Goal: Transaction & Acquisition: Obtain resource

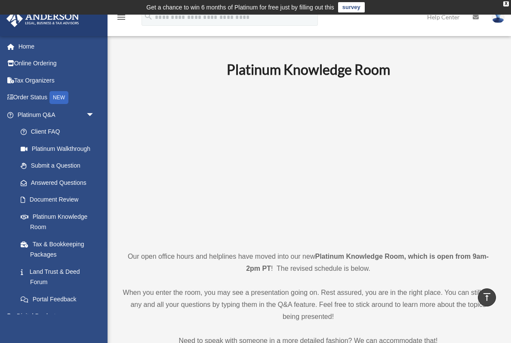
scroll to position [948, 0]
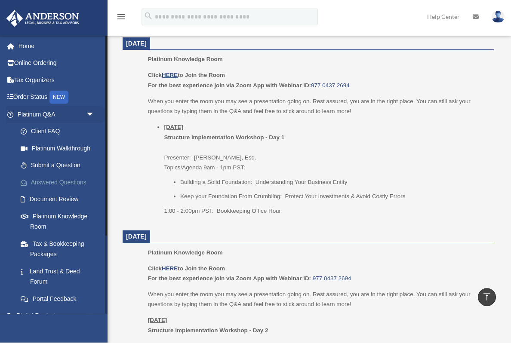
click at [73, 181] on link "Answered Questions" at bounding box center [60, 182] width 96 height 17
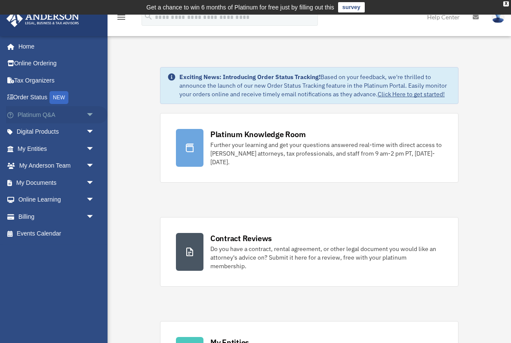
click at [94, 111] on span "arrow_drop_down" at bounding box center [94, 115] width 17 height 18
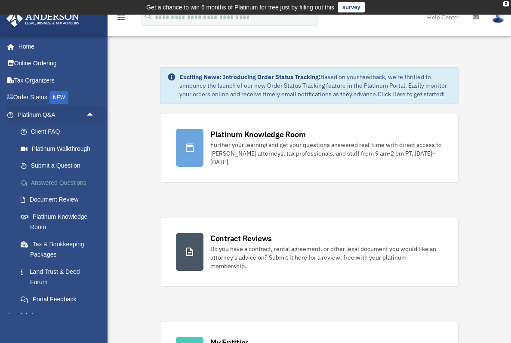
click at [46, 184] on link "Answered Questions" at bounding box center [60, 182] width 96 height 17
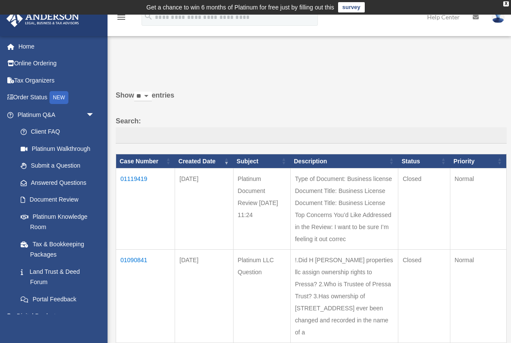
click at [333, 202] on td "Type of Document: Business license Document Title: Business License Document Ti…" at bounding box center [344, 209] width 108 height 81
click at [332, 191] on td "Type of Document: Business license Document Title: Business License Document Ti…" at bounding box center [344, 209] width 108 height 81
click at [348, 186] on td "Type of Document: Business license Document Title: Business License Document Ti…" at bounding box center [344, 209] width 108 height 81
click at [134, 187] on td "01119419" at bounding box center [145, 209] width 59 height 81
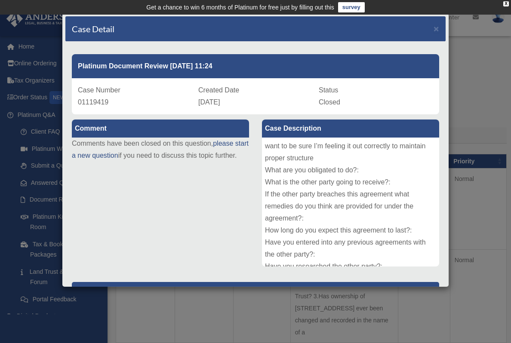
scroll to position [48, 0]
click at [157, 297] on p "[PERSON_NAME] Advisors" at bounding box center [255, 292] width 367 height 21
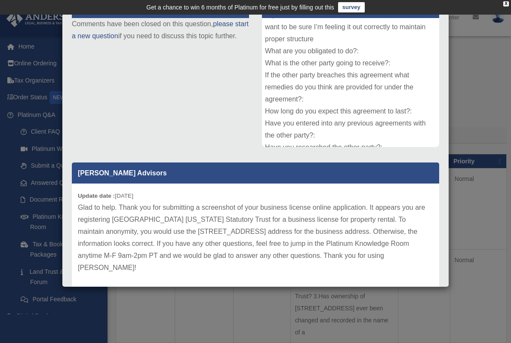
scroll to position [119, 0]
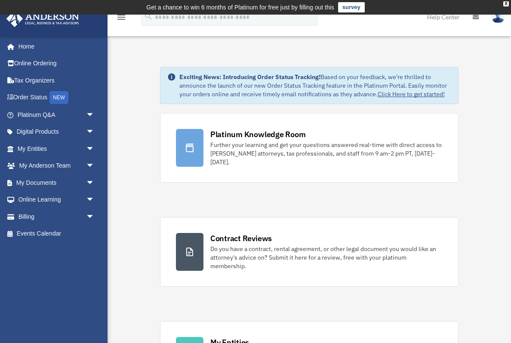
click at [91, 116] on span "arrow_drop_down" at bounding box center [94, 115] width 17 height 18
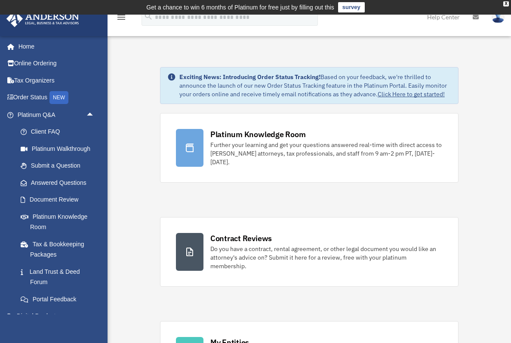
click at [44, 183] on link "Answered Questions" at bounding box center [60, 182] width 96 height 17
click at [47, 179] on link "Answered Questions" at bounding box center [60, 182] width 96 height 17
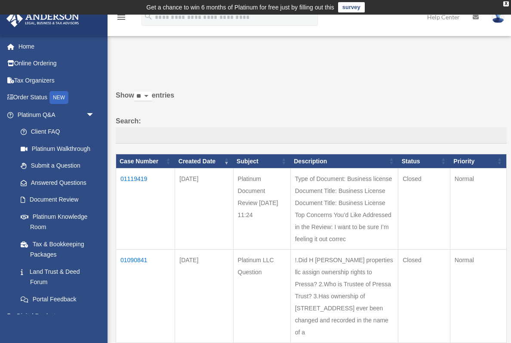
click at [136, 250] on td "01090841" at bounding box center [145, 296] width 59 height 93
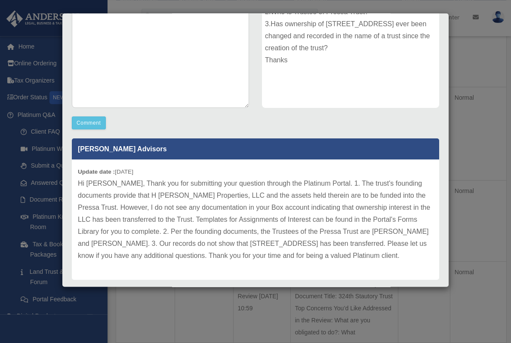
scroll to position [163, 0]
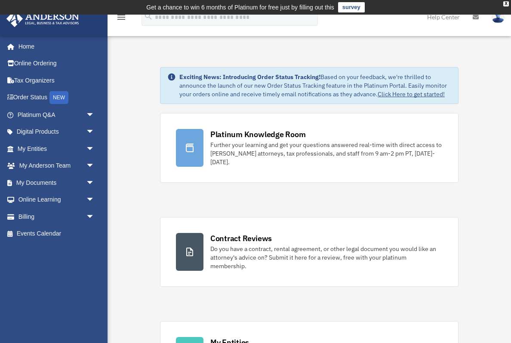
click at [22, 44] on link "Home" at bounding box center [54, 46] width 97 height 17
click at [37, 113] on link "Platinum Q&A arrow_drop_down" at bounding box center [57, 114] width 102 height 17
click at [96, 117] on span "arrow_drop_down" at bounding box center [94, 115] width 17 height 18
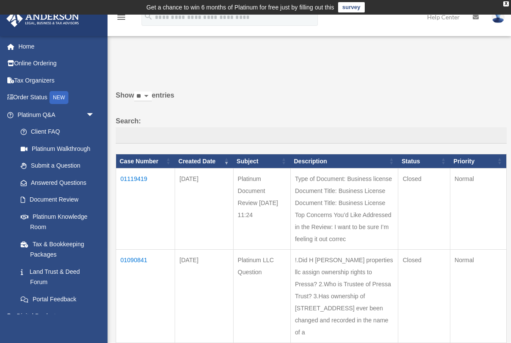
click at [139, 250] on td "01090841" at bounding box center [145, 296] width 59 height 93
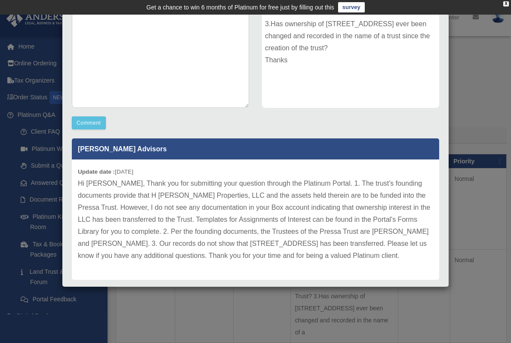
scroll to position [159, 0]
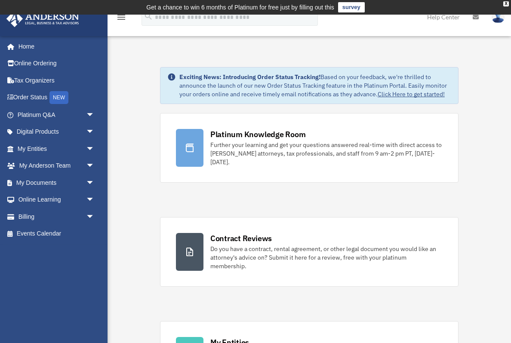
click at [64, 111] on link "Platinum Q&A arrow_drop_down" at bounding box center [57, 114] width 102 height 17
click at [95, 114] on span "arrow_drop_down" at bounding box center [94, 115] width 17 height 18
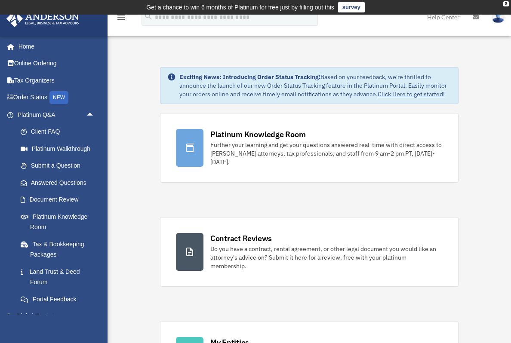
click at [89, 117] on span "arrow_drop_up" at bounding box center [94, 115] width 17 height 18
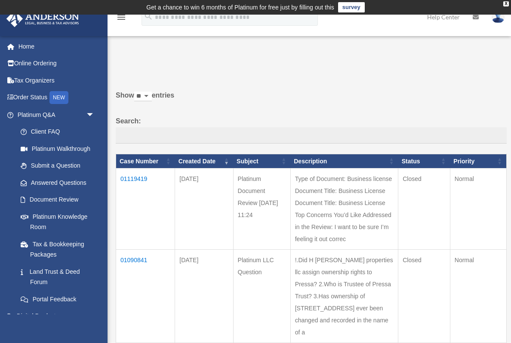
click at [132, 250] on td "01090841" at bounding box center [145, 296] width 59 height 93
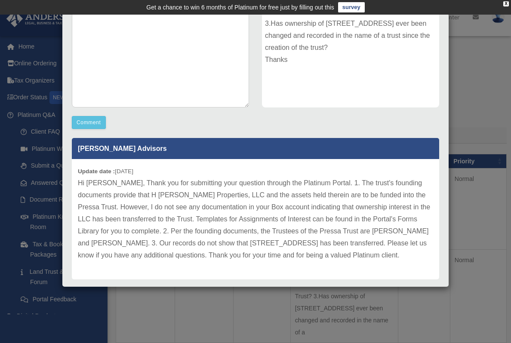
scroll to position [159, 0]
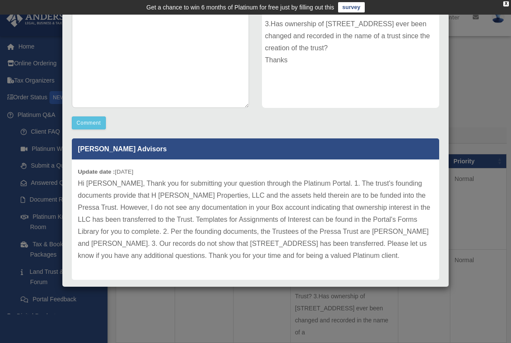
click at [36, 291] on div "Case Detail × Platinum LLC Question Case Number 01090841 Created Date August 27…" at bounding box center [255, 171] width 511 height 343
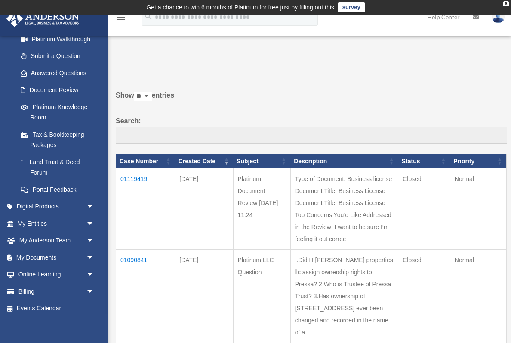
scroll to position [109, 0]
click at [18, 274] on link "Online Learning arrow_drop_down" at bounding box center [57, 275] width 102 height 17
click at [94, 208] on span "arrow_drop_down" at bounding box center [94, 208] width 17 height 18
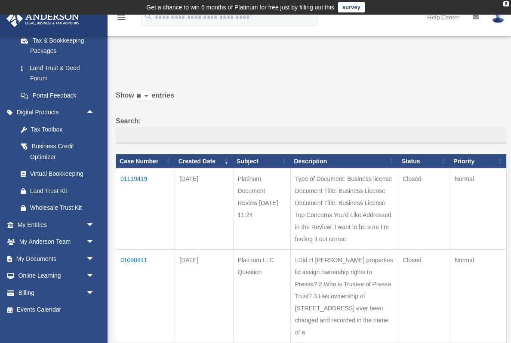
scroll to position [203, 0]
click at [86, 223] on span "arrow_drop_down" at bounding box center [94, 226] width 17 height 18
click at [89, 224] on span "arrow_drop_up" at bounding box center [94, 226] width 17 height 18
click at [93, 223] on span "arrow_drop_down" at bounding box center [94, 226] width 17 height 18
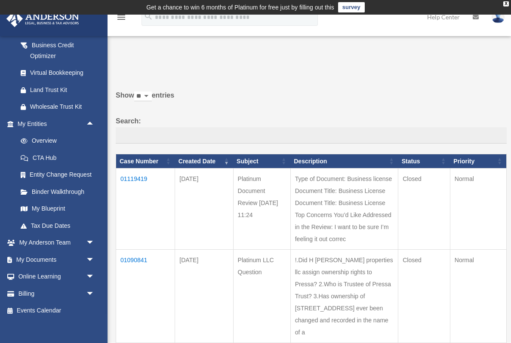
scroll to position [304, 0]
click at [89, 243] on span "arrow_drop_down" at bounding box center [94, 244] width 17 height 18
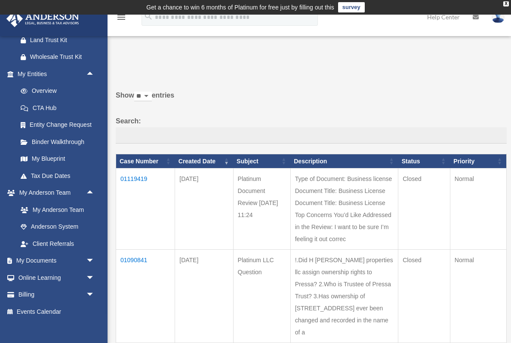
scroll to position [354, 0]
click at [90, 259] on span "arrow_drop_down" at bounding box center [94, 262] width 17 height 18
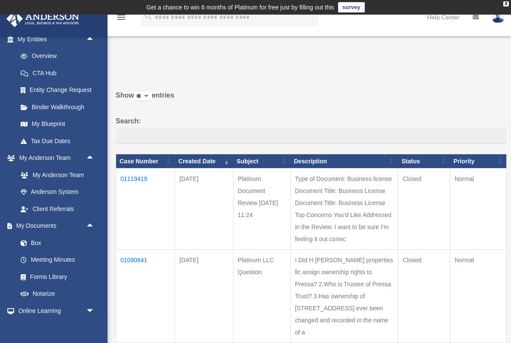
scroll to position [390, 0]
click at [42, 272] on link "Forms Library" at bounding box center [60, 276] width 96 height 17
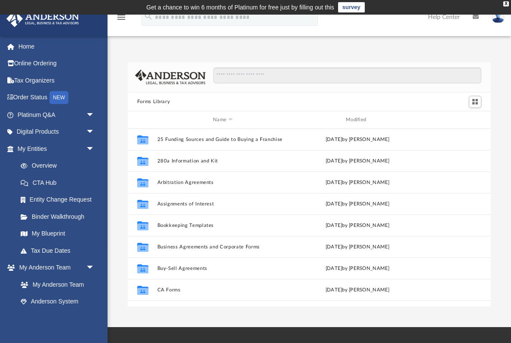
scroll to position [196, 363]
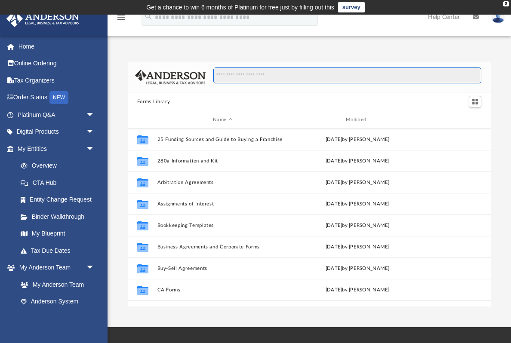
click at [254, 76] on input "Search files and folders" at bounding box center [347, 76] width 268 height 16
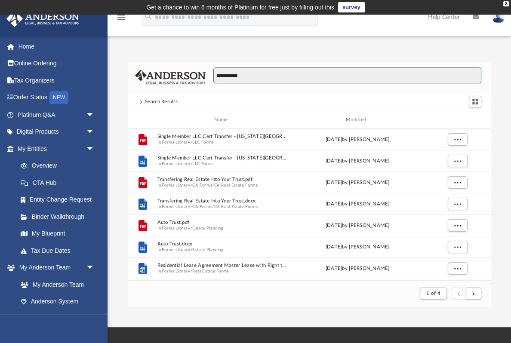
scroll to position [169, 363]
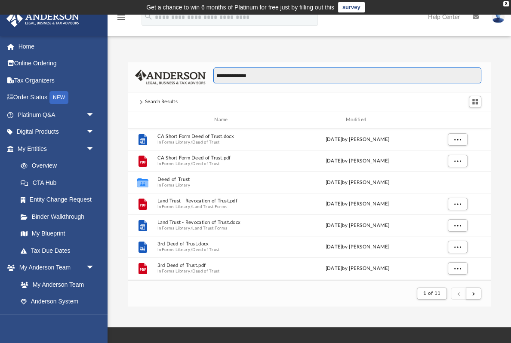
type input "**********"
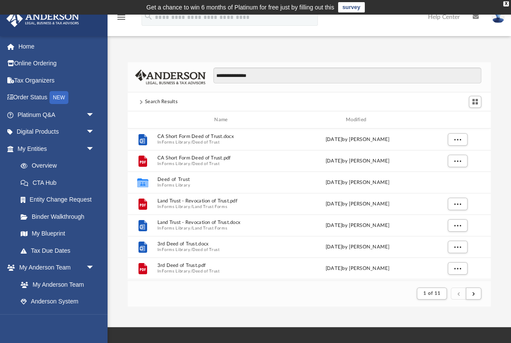
click at [154, 101] on div "Search Results" at bounding box center [161, 102] width 33 height 8
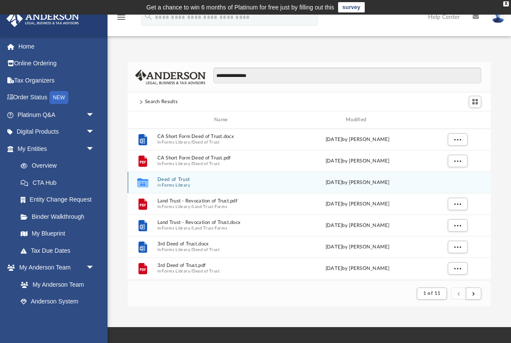
click at [163, 177] on button "Deed of Trust" at bounding box center [222, 180] width 131 height 6
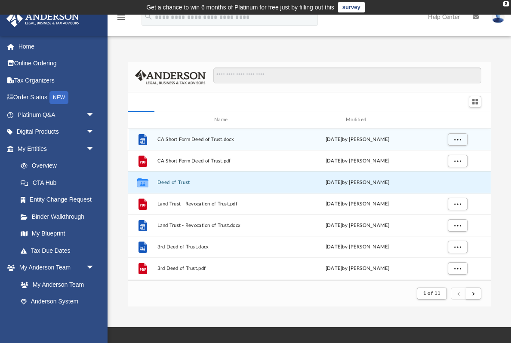
scroll to position [196, 363]
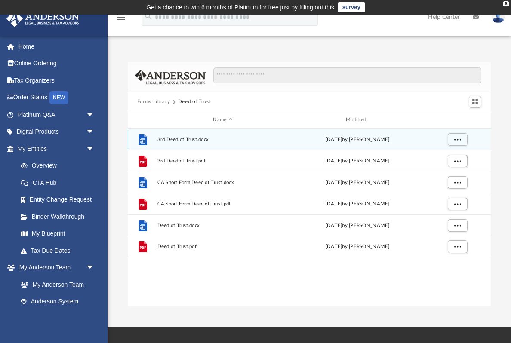
click at [186, 137] on span "3rd Deed of Trust.docx" at bounding box center [222, 140] width 131 height 6
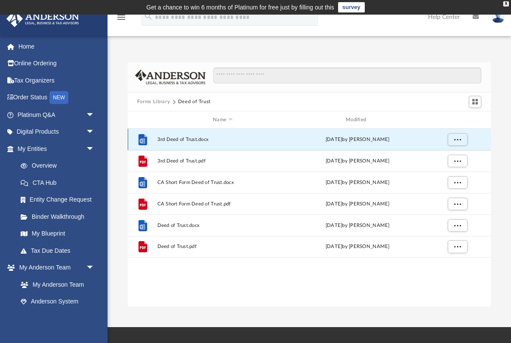
click at [178, 140] on span "3rd Deed of Trust.docx" at bounding box center [222, 140] width 131 height 6
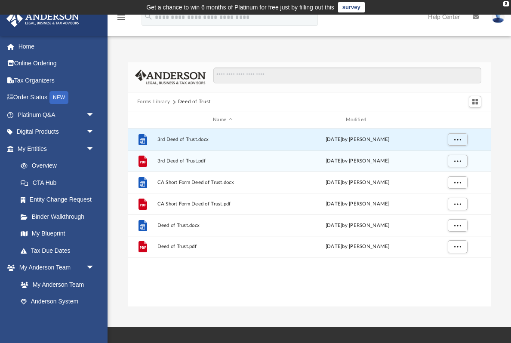
click at [186, 163] on span "3rd Deed of Trust.pdf" at bounding box center [222, 161] width 131 height 6
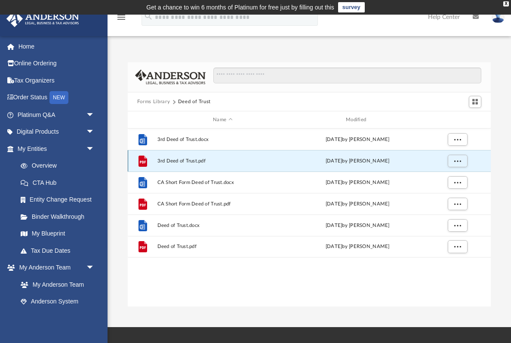
click at [456, 158] on span "More options" at bounding box center [457, 160] width 7 height 5
click at [450, 177] on li "Preview" at bounding box center [449, 178] width 25 height 9
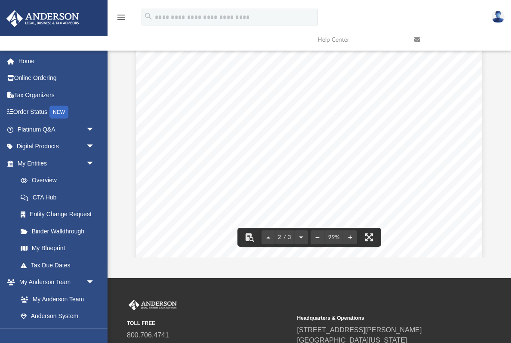
scroll to position [50, 0]
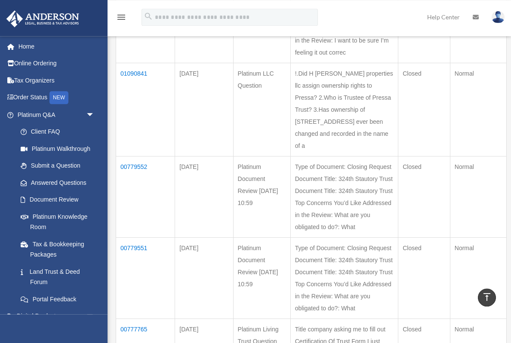
scroll to position [187, 0]
